Goal: Task Accomplishment & Management: Manage account settings

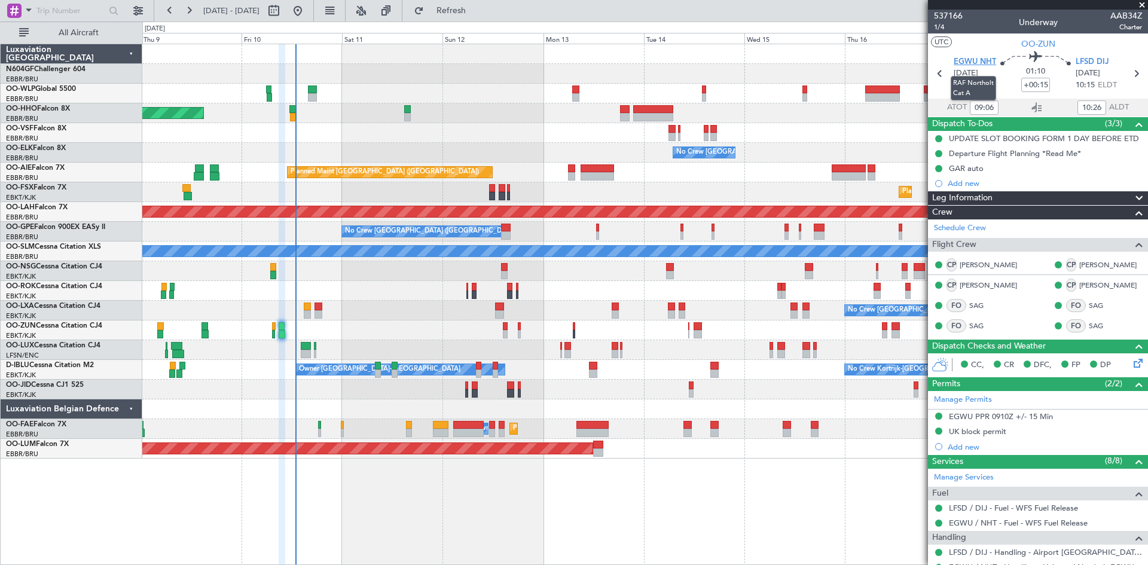
click at [988, 63] on span "EGWU NHT" at bounding box center [975, 62] width 42 height 12
click at [1080, 291] on body "[DATE] - [DATE] Refresh Quick Links All Aircraft Planned Maint Geneva ([GEOGRAP…" at bounding box center [574, 282] width 1148 height 565
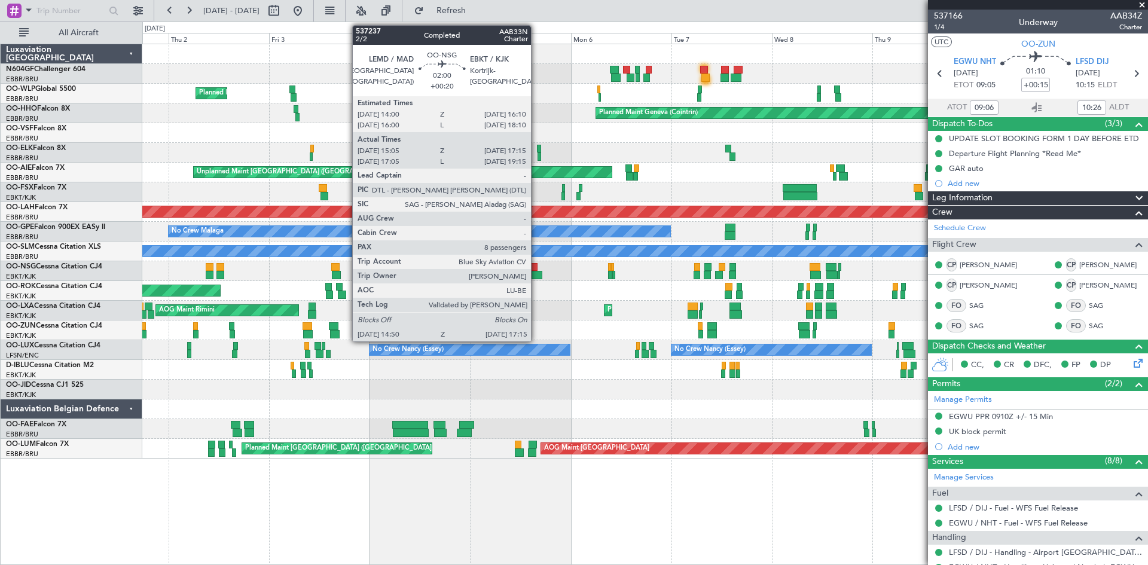
click at [874, 317] on div "Planned Maint Milan (Linate) Planned Maint Geneva ([GEOGRAPHIC_DATA]) Planned M…" at bounding box center [644, 251] width 1005 height 414
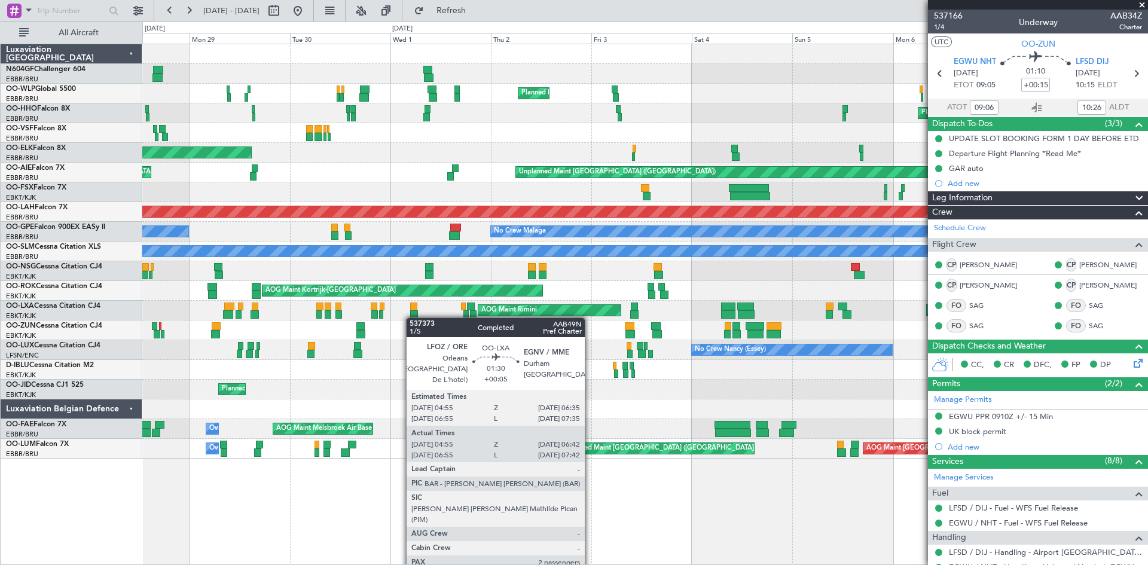
click at [710, 353] on div "Planned Maint Milan (Linate) Planned Maint Geneva ([GEOGRAPHIC_DATA]) Planned M…" at bounding box center [644, 251] width 1005 height 414
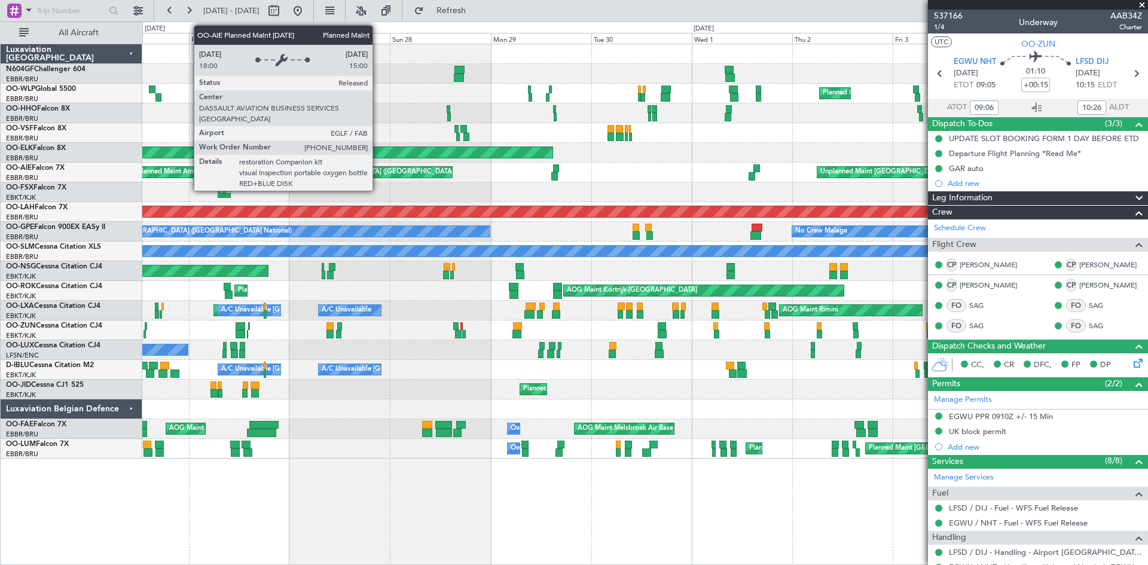
click at [895, 266] on div "Planned Maint Milan (Linate) Planned Maint Geneva ([GEOGRAPHIC_DATA]) Planned M…" at bounding box center [644, 251] width 1005 height 414
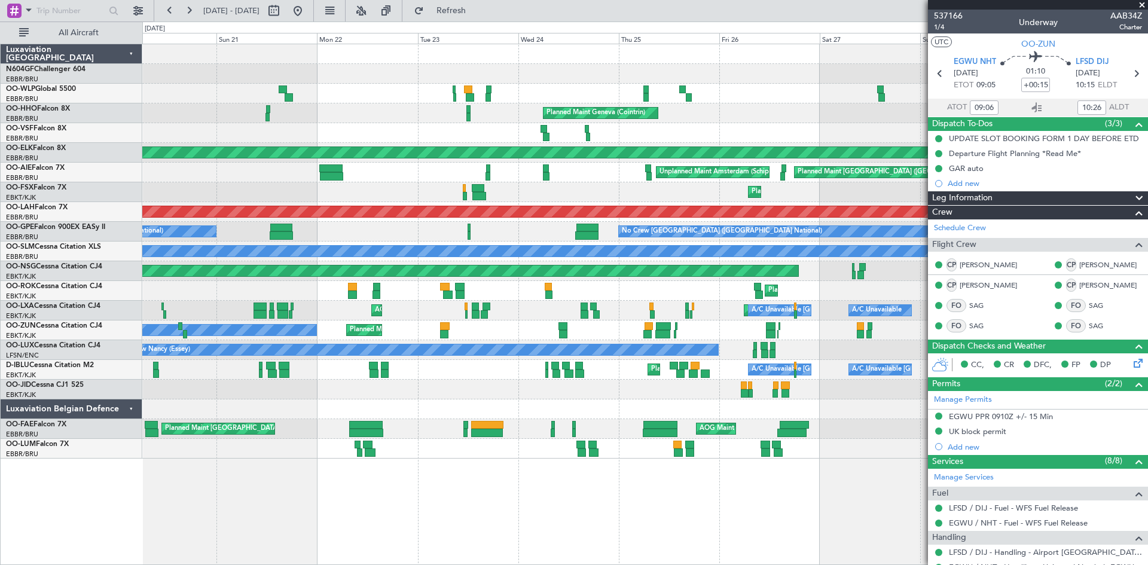
click at [368, 181] on div "Planned Maint Milan (Linate) Planned Maint Liege Planned Maint Geneva ([GEOGRAP…" at bounding box center [574, 294] width 1148 height 544
click at [965, 211] on fb-app "[DATE] - [DATE] Refreshing... Quick Links All Aircraft Planned Maint Liege Plan…" at bounding box center [574, 287] width 1148 height 556
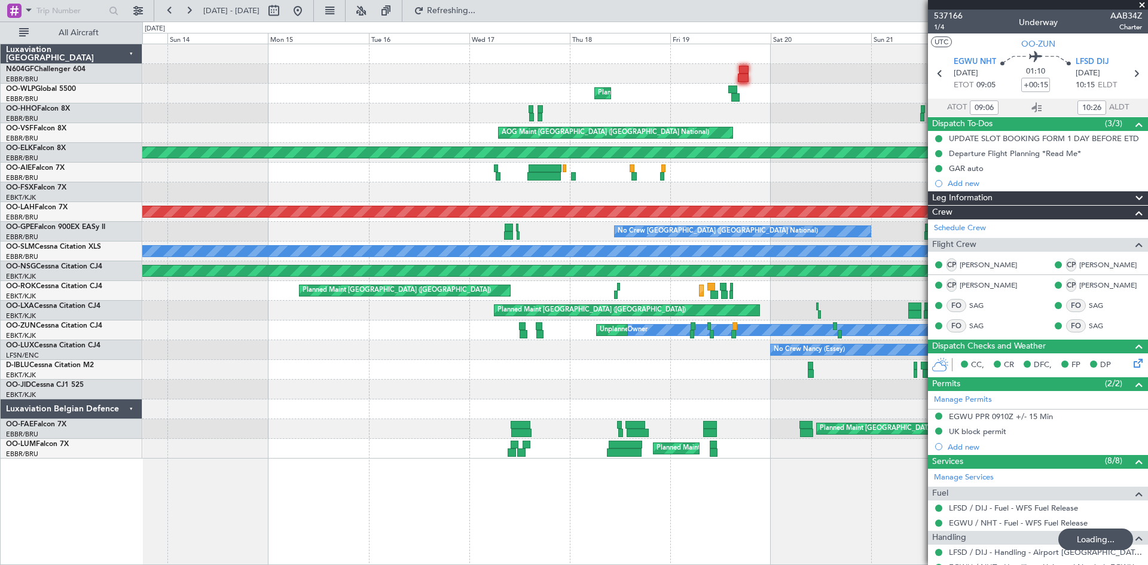
click at [954, 184] on fb-app "[DATE] - [DATE] Refreshing... Quick Links All Aircraft Planned Maint Liege Plan…" at bounding box center [574, 287] width 1148 height 556
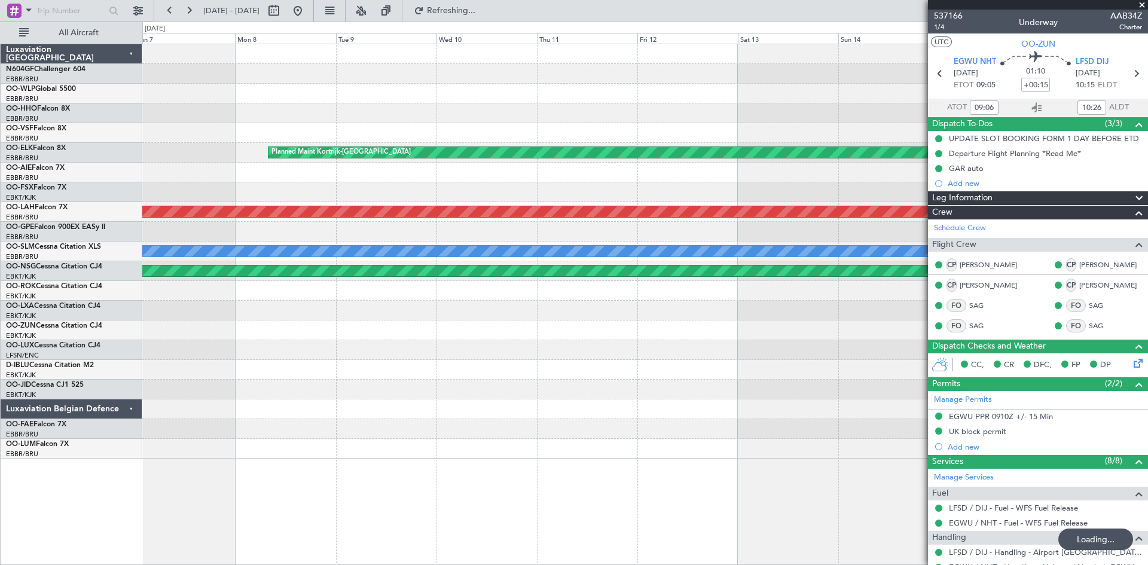
click at [837, 202] on div "Planned Maint [PERSON_NAME]-[GEOGRAPHIC_DATA][PERSON_NAME] ([GEOGRAPHIC_DATA][P…" at bounding box center [644, 212] width 1005 height 20
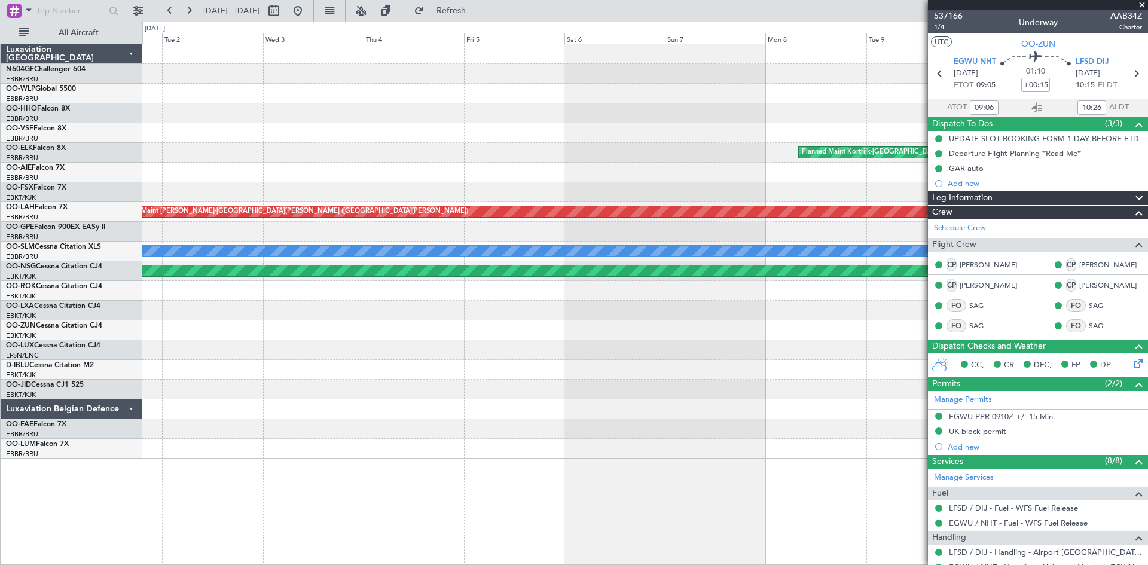
click at [1032, 188] on fb-app "[DATE] - [DATE] Refresh Quick Links All Aircraft Planned Maint [GEOGRAPHIC_DATA…" at bounding box center [574, 287] width 1148 height 556
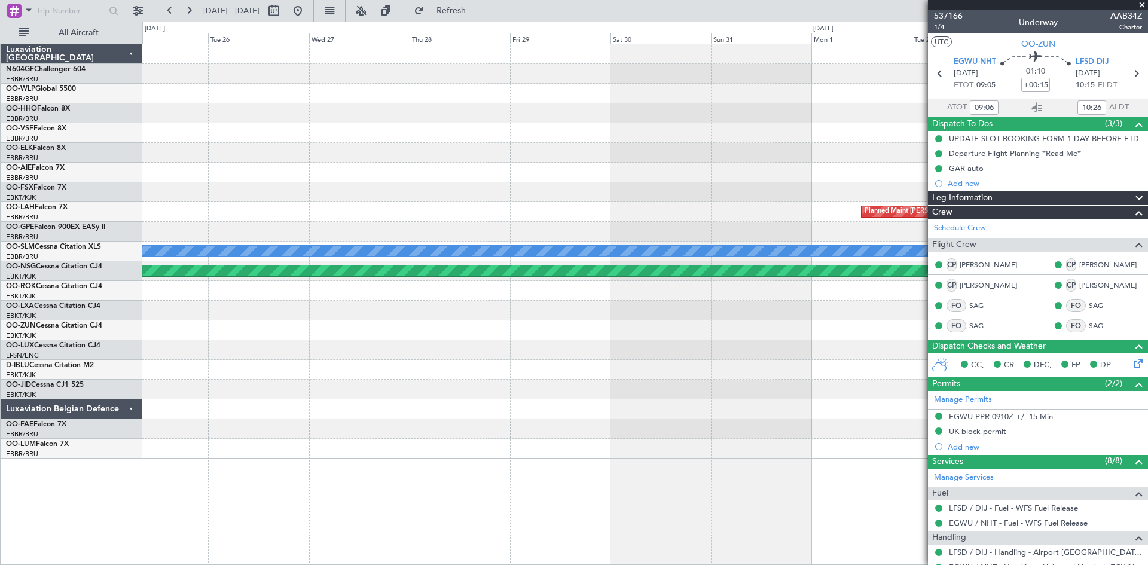
click at [964, 219] on fb-app "[DATE] - [DATE] Refresh Quick Links All Aircraft Planned [GEOGRAPHIC_DATA][PERS…" at bounding box center [574, 287] width 1148 height 556
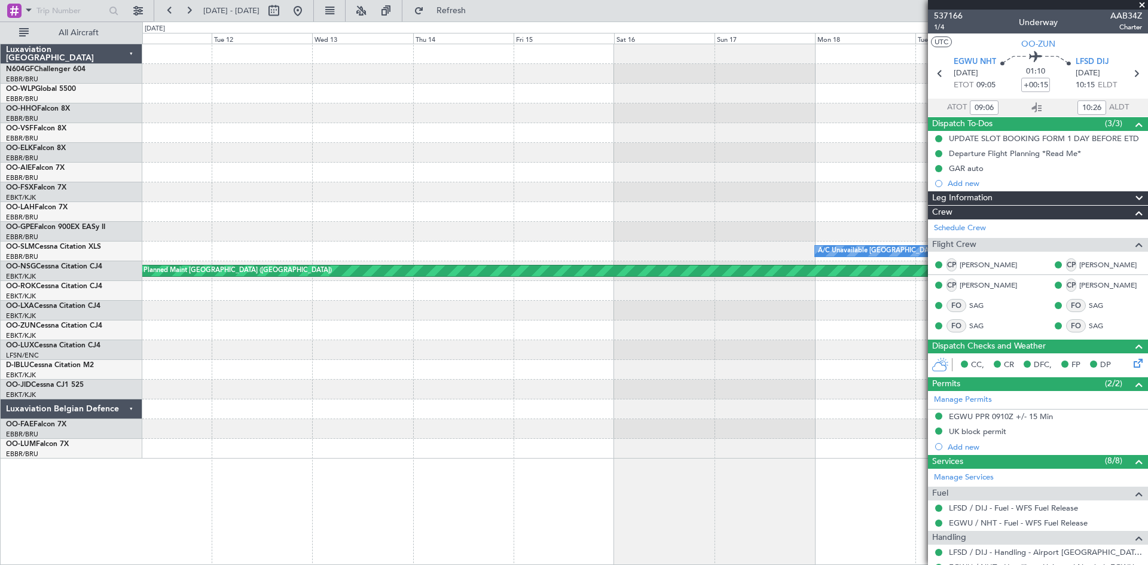
click at [994, 207] on fb-app "[DATE] - [DATE] Refresh Quick Links All Aircraft A/C Unavailable [GEOGRAPHIC_DA…" at bounding box center [574, 287] width 1148 height 556
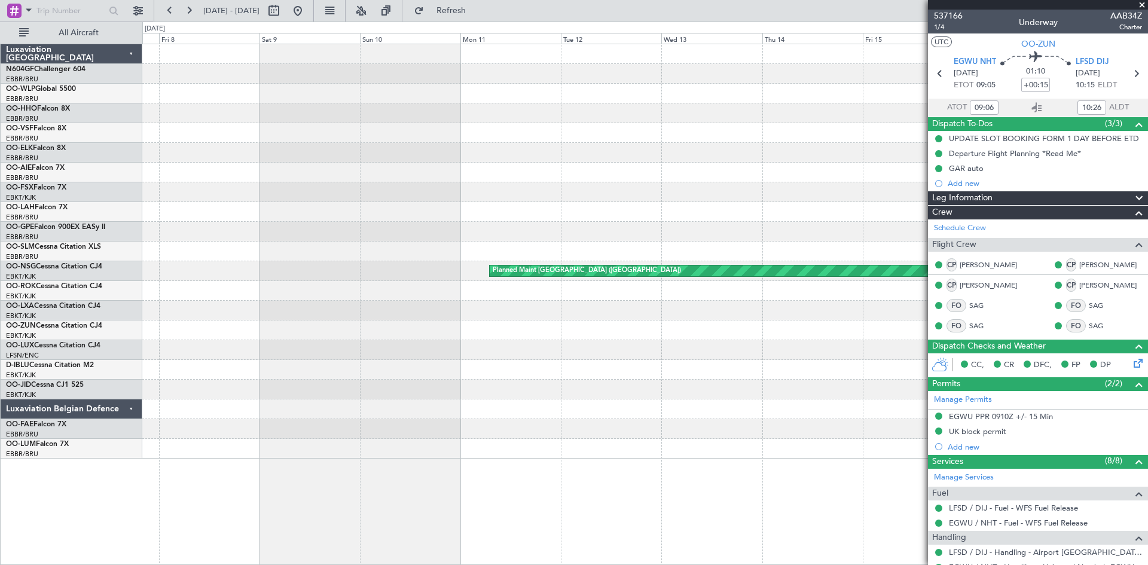
click at [953, 184] on fb-app "[DATE] - [DATE] Refresh Quick Links All Aircraft A/C Unavailable [GEOGRAPHIC_DA…" at bounding box center [574, 287] width 1148 height 556
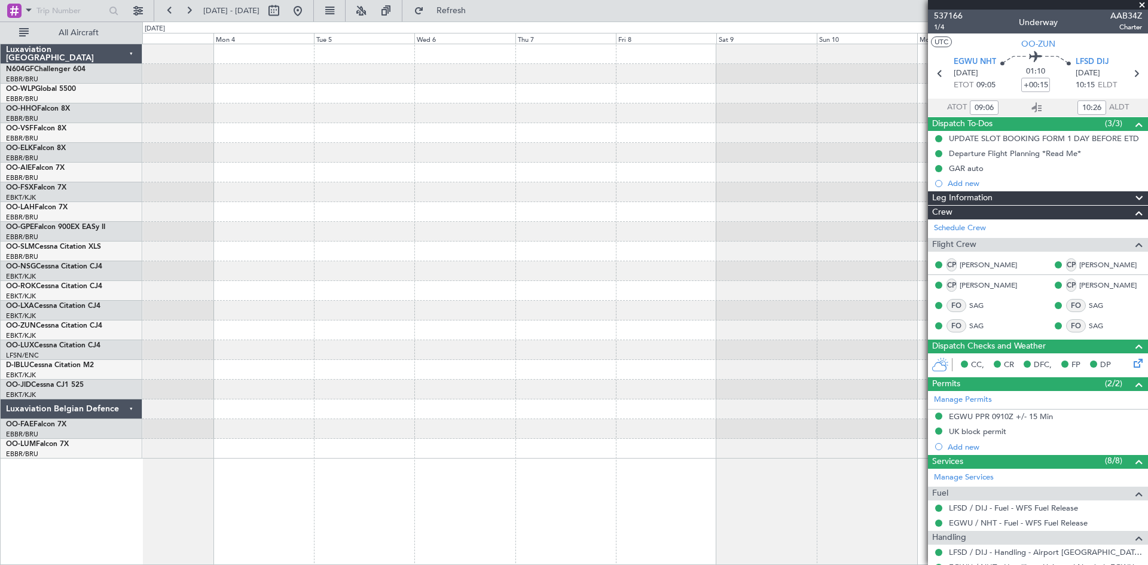
click at [1061, 193] on fb-app "[DATE] - [DATE] Refresh Quick Links All Aircraft Planned Maint [GEOGRAPHIC_DATA…" at bounding box center [574, 287] width 1148 height 556
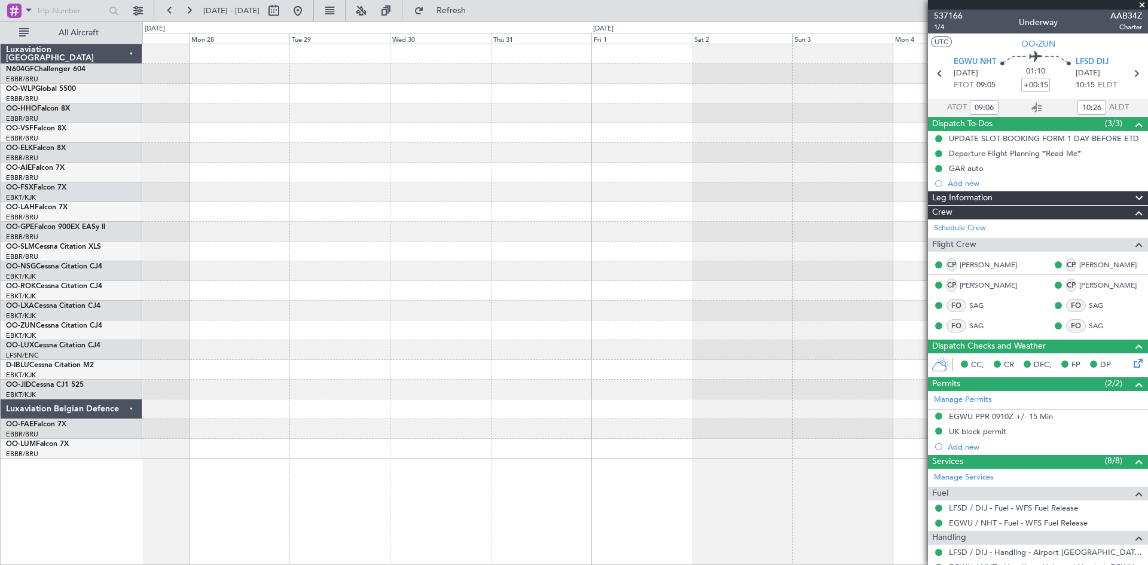
click at [879, 197] on div at bounding box center [644, 251] width 1005 height 414
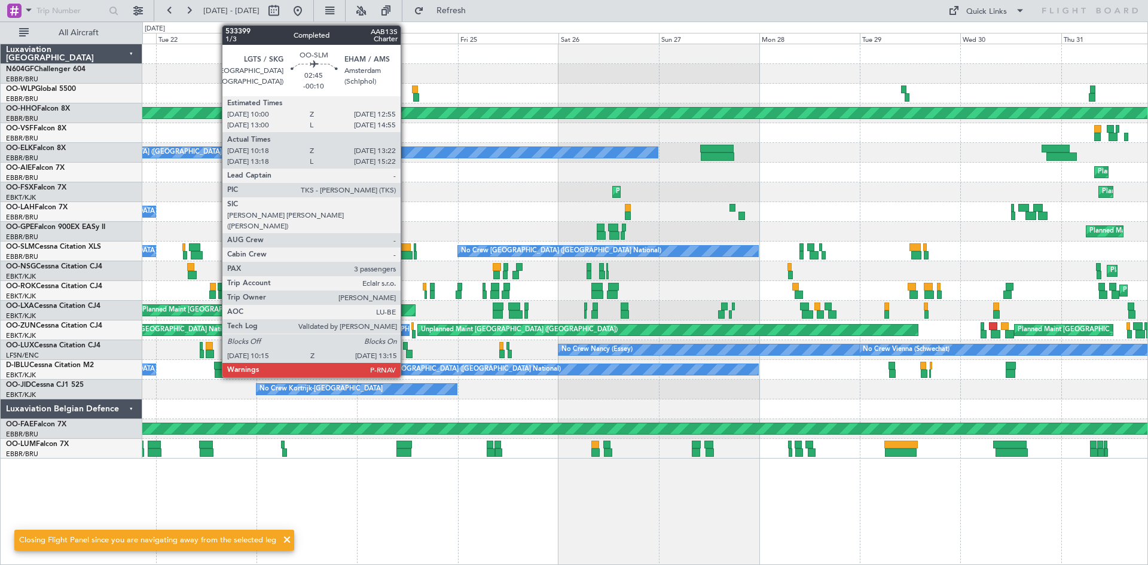
click at [406, 249] on div at bounding box center [405, 247] width 13 height 8
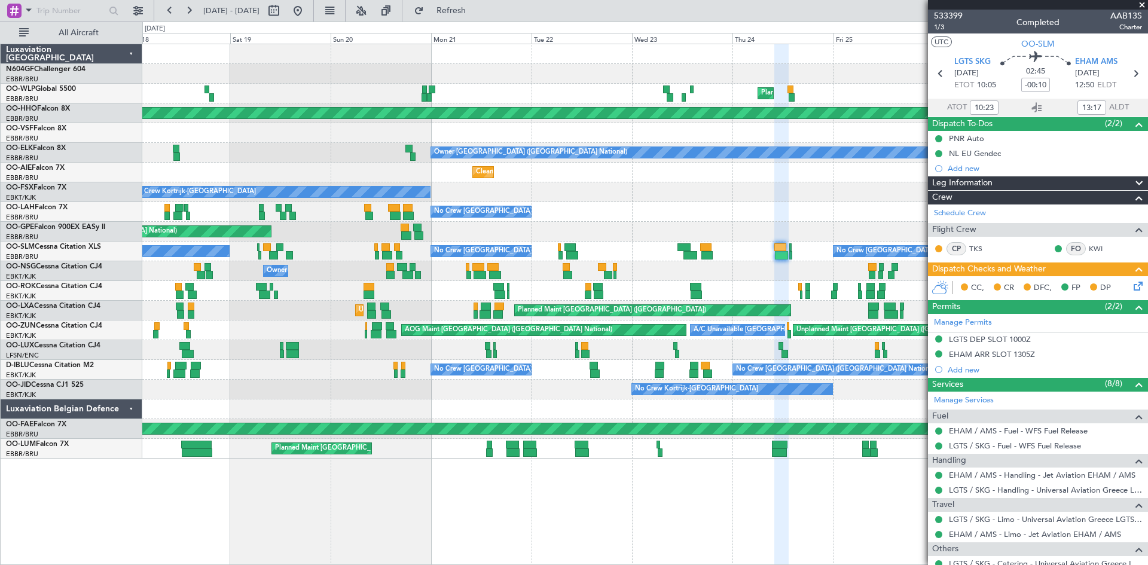
click at [957, 340] on fb-app "[DATE] - [DATE] Refresh Quick Links All Aircraft Planned Maint Milan ([GEOGRAPH…" at bounding box center [574, 287] width 1148 height 556
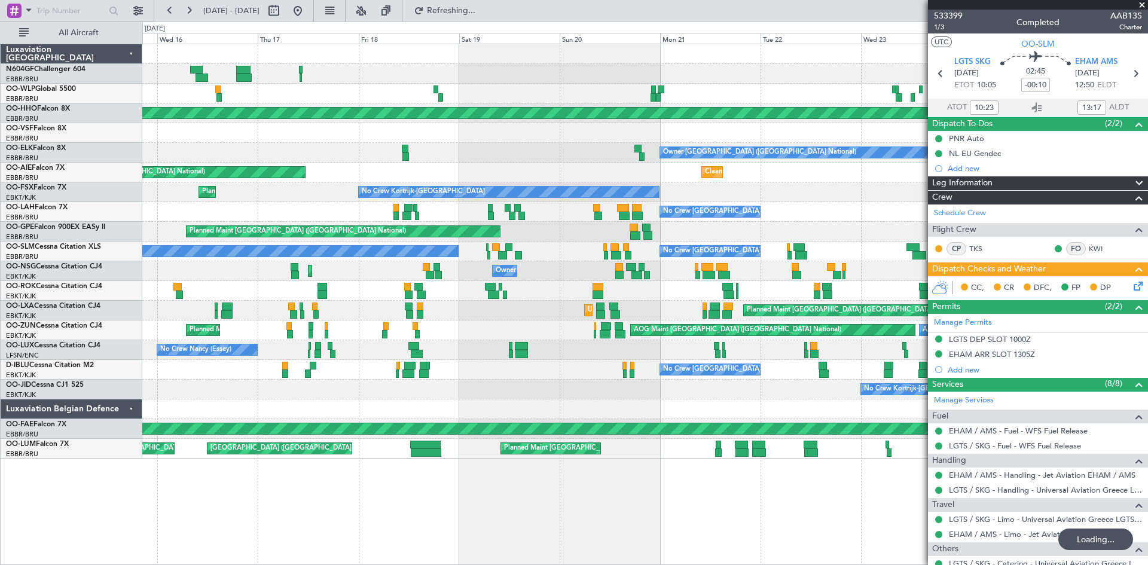
click at [332, 260] on div "No Crew [GEOGRAPHIC_DATA] ([GEOGRAPHIC_DATA] National) No Crew [GEOGRAPHIC_DATA…" at bounding box center [644, 252] width 1005 height 20
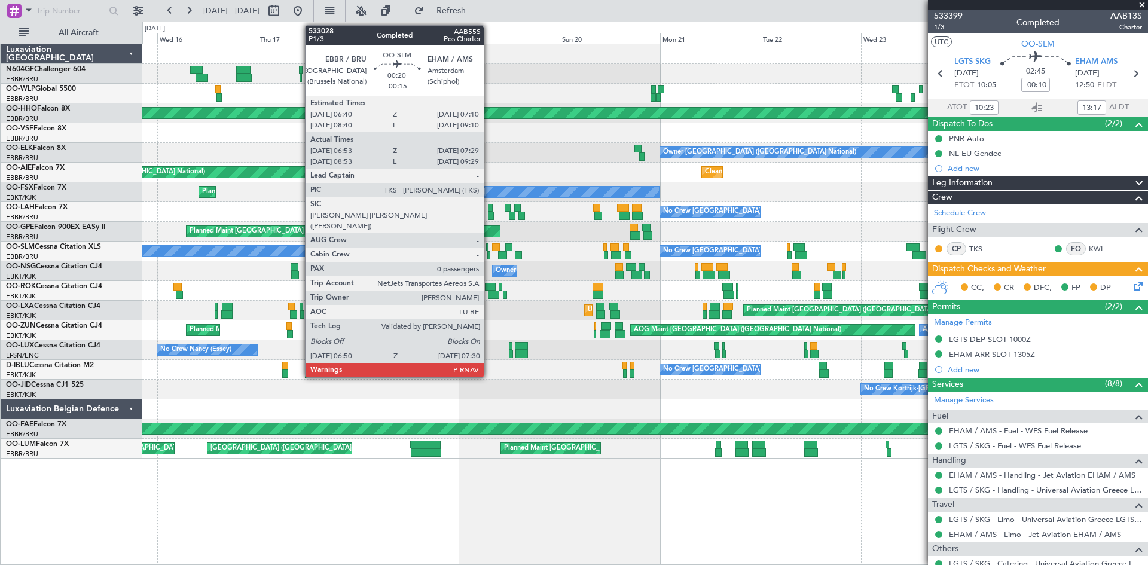
click at [489, 255] on div at bounding box center [488, 255] width 3 height 8
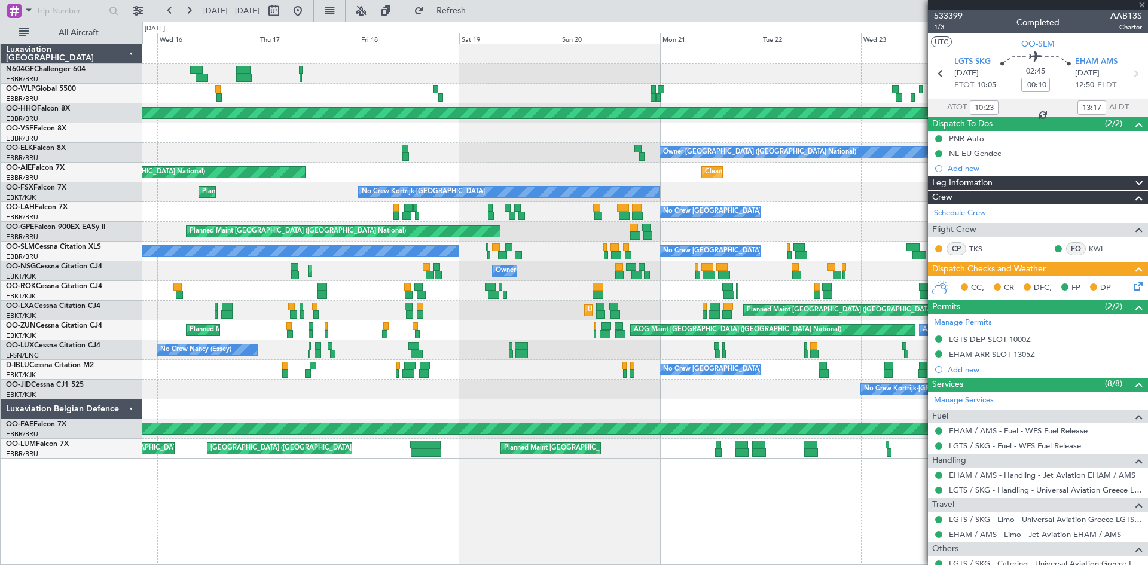
type input "-00:15"
type input "06:58"
type input "07:24"
type input "0"
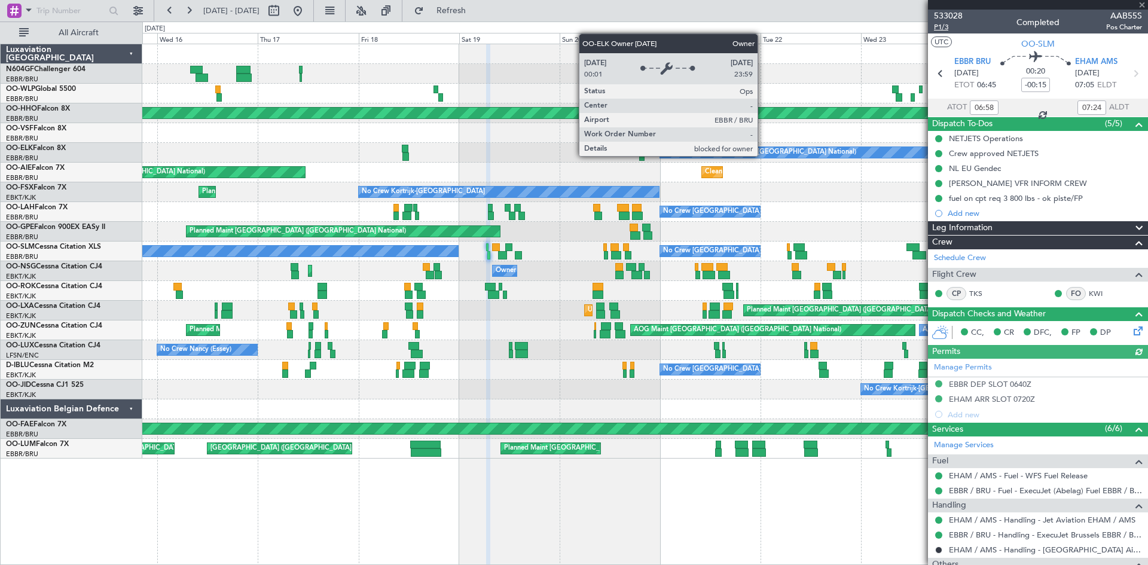
click at [944, 26] on span "P1/3" at bounding box center [948, 27] width 29 height 10
